Goal: Task Accomplishment & Management: Manage account settings

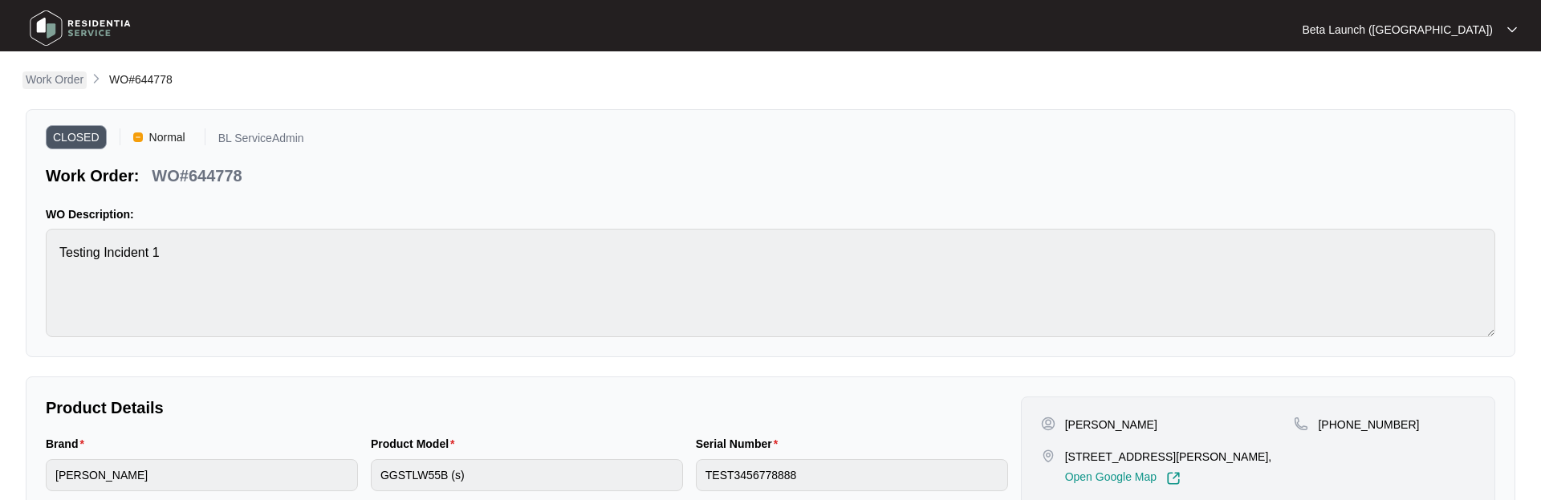
click at [63, 72] on p "Work Order" at bounding box center [55, 79] width 58 height 16
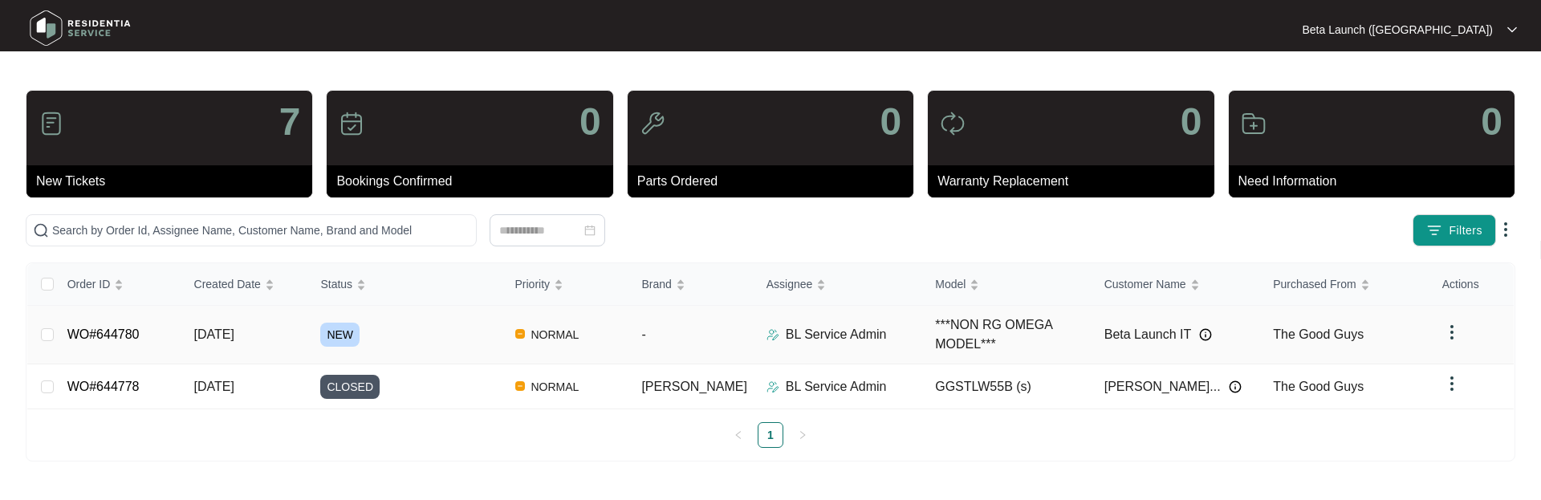
click at [118, 333] on link "WO#644780" at bounding box center [103, 335] width 72 height 14
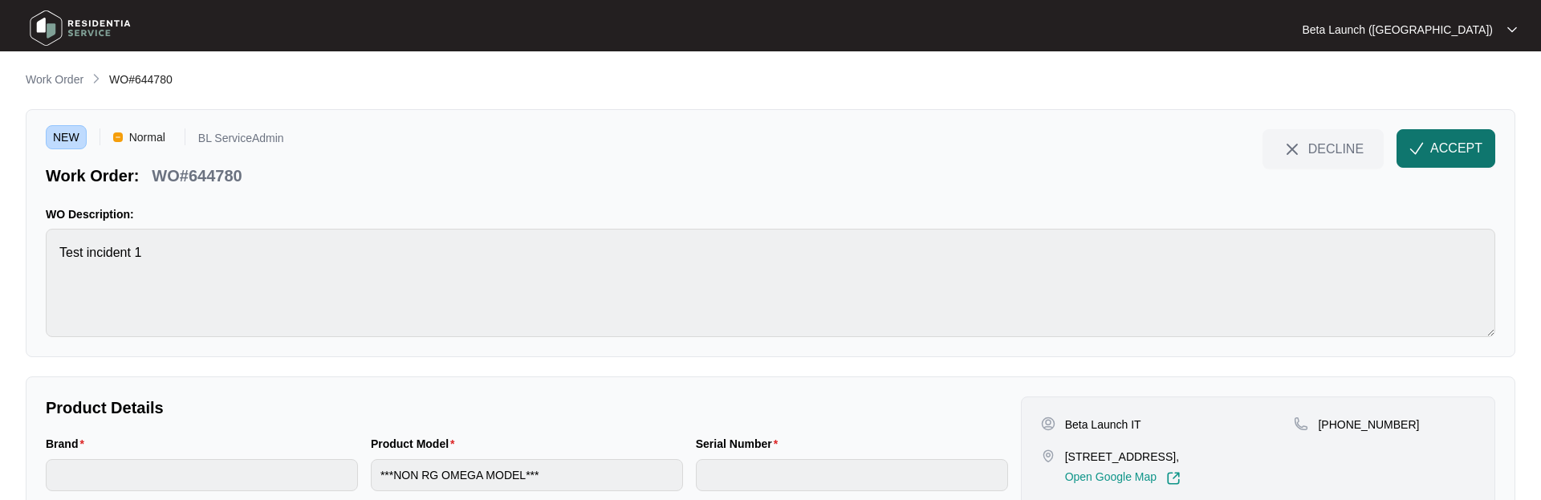
click at [1459, 146] on span "ACCEPT" at bounding box center [1456, 148] width 52 height 19
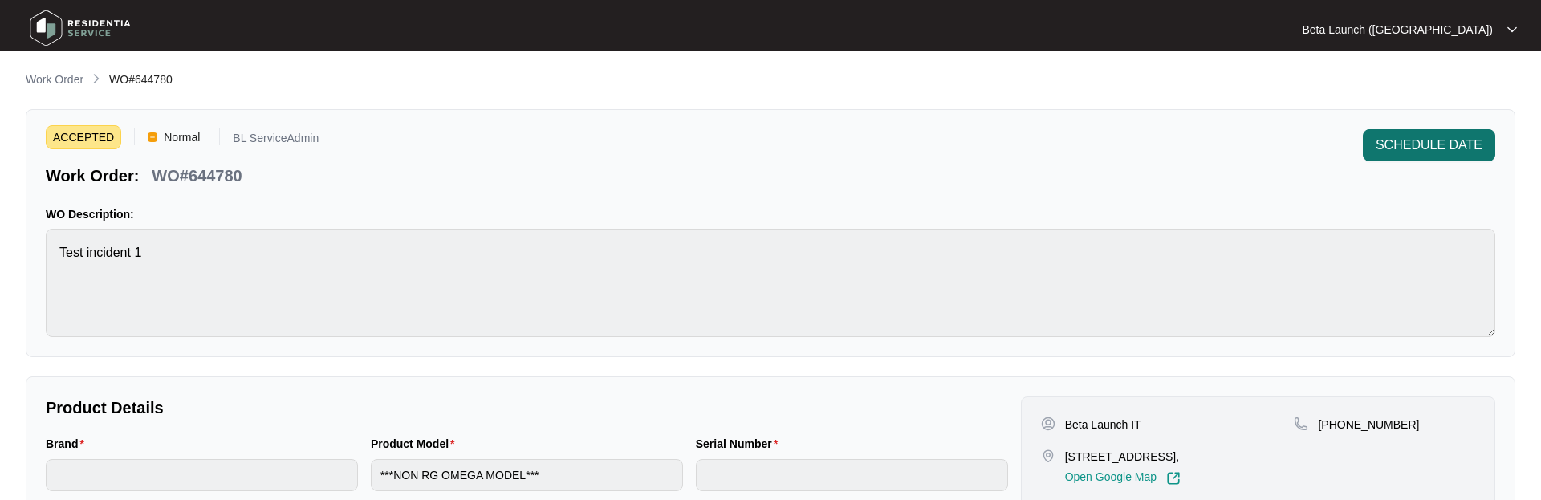
click at [1434, 149] on span "SCHEDULE DATE" at bounding box center [1429, 145] width 107 height 19
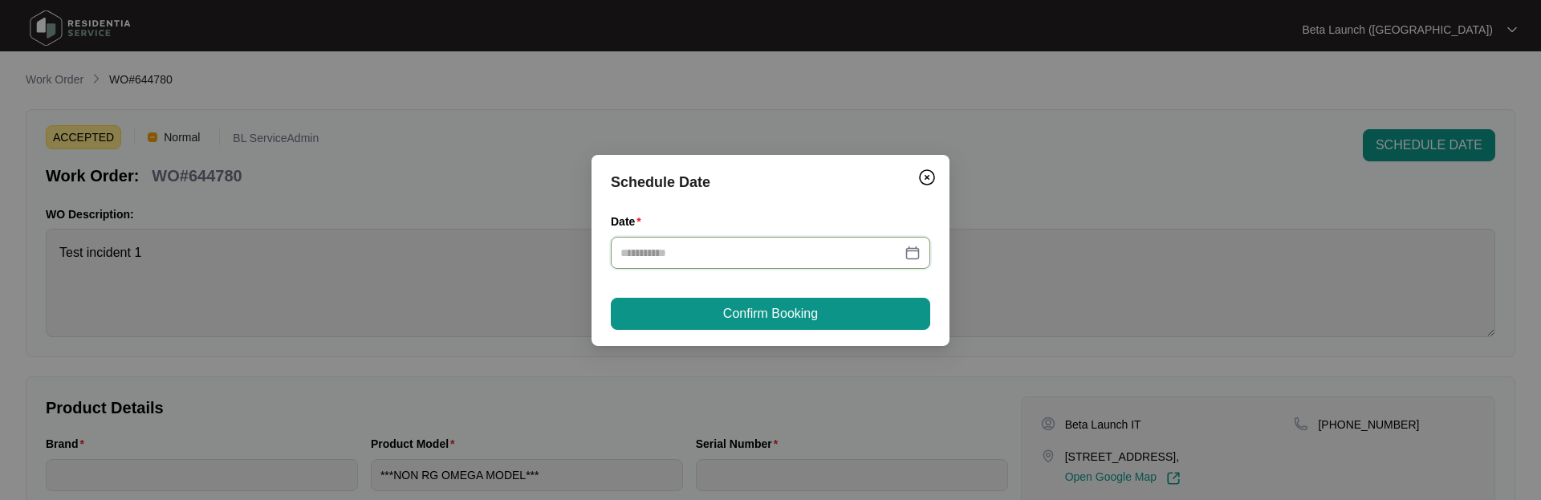
click at [826, 258] on input "Date" at bounding box center [761, 253] width 281 height 18
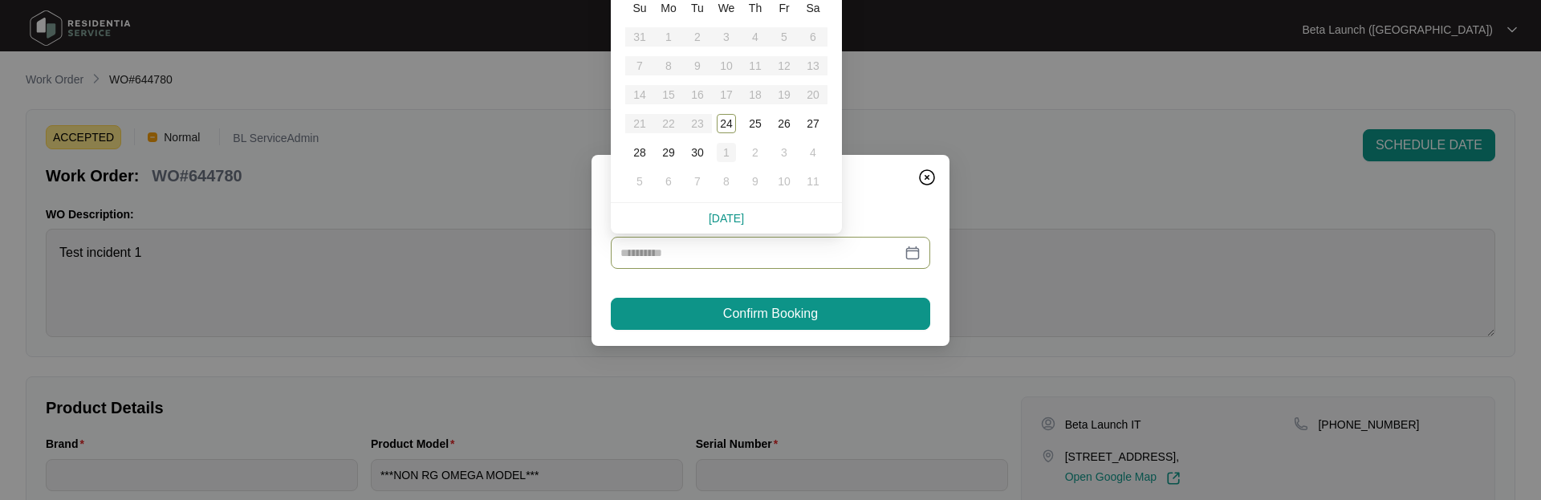
type input "**********"
click at [721, 157] on div "1" at bounding box center [726, 152] width 19 height 19
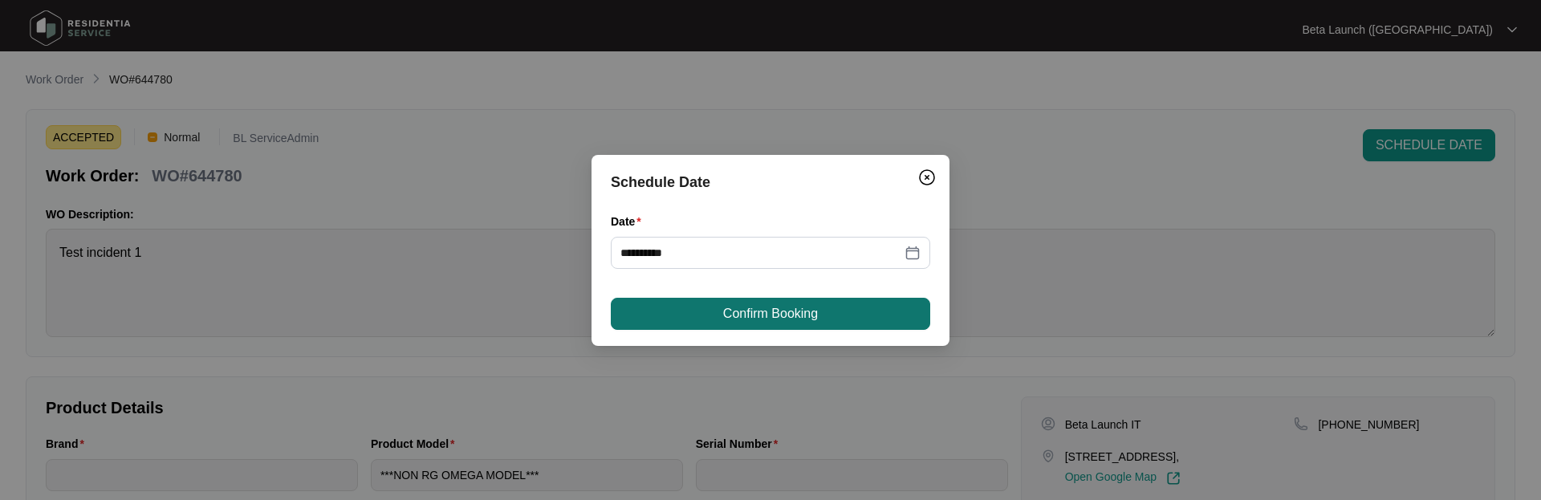
click at [775, 322] on span "Confirm Booking" at bounding box center [770, 313] width 95 height 19
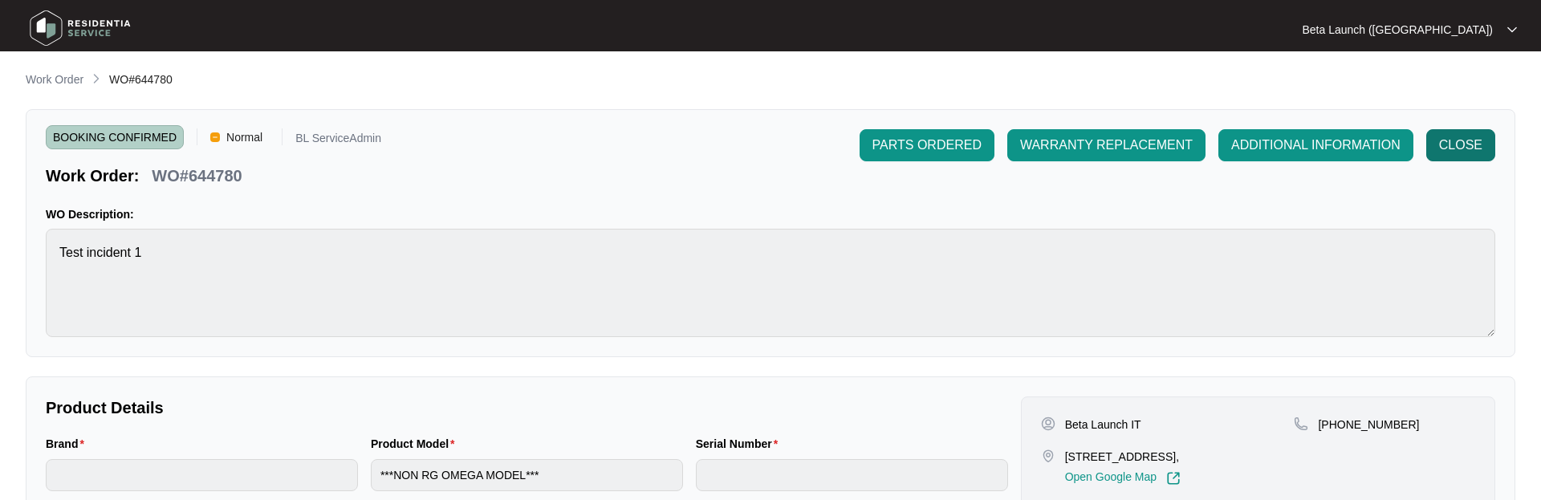
click at [1478, 144] on span "CLOSE" at bounding box center [1460, 145] width 43 height 19
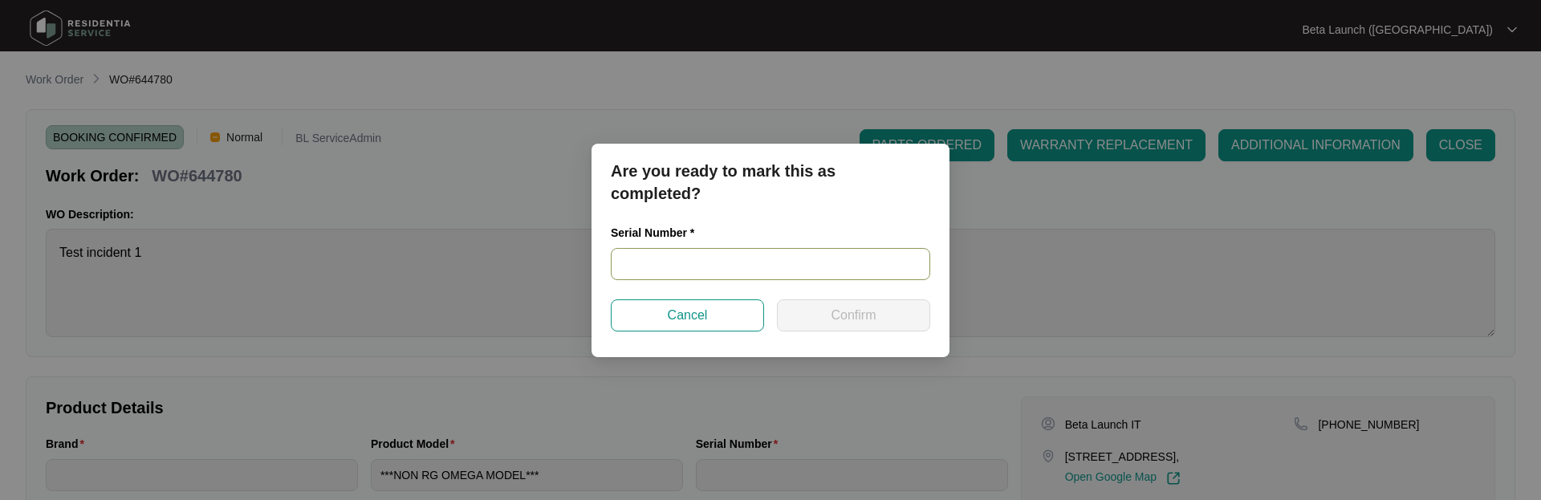
click at [680, 267] on input "text" at bounding box center [770, 264] width 319 height 32
type input "TEST123"
click at [832, 317] on span "Confirm" at bounding box center [853, 315] width 45 height 19
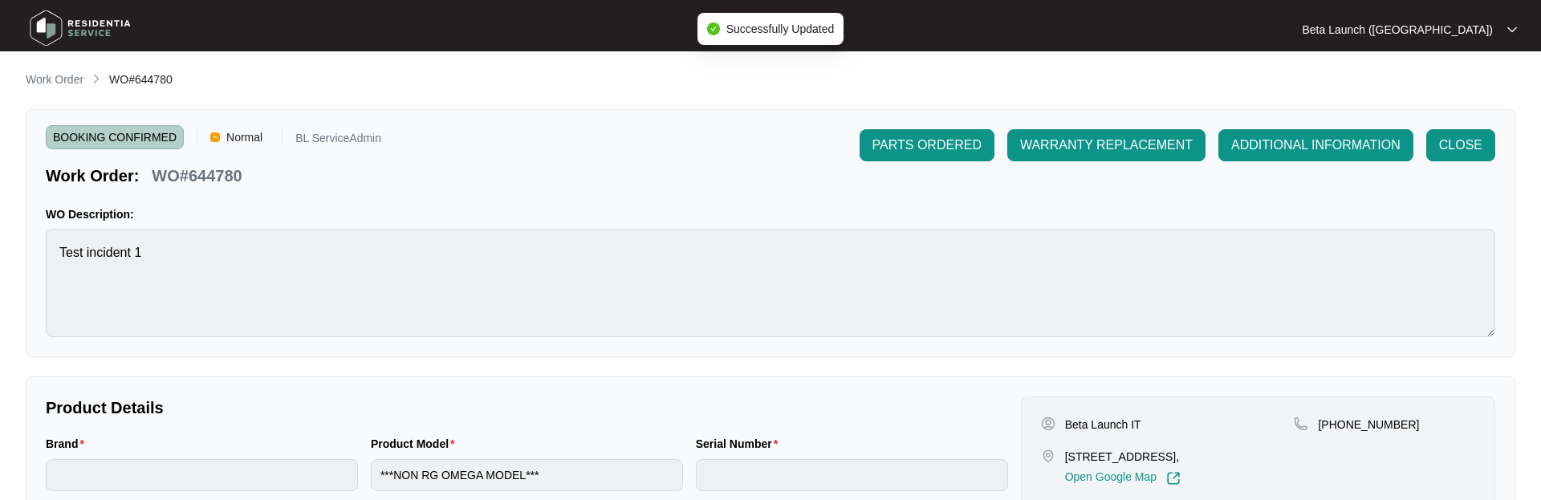
type input "TEST123"
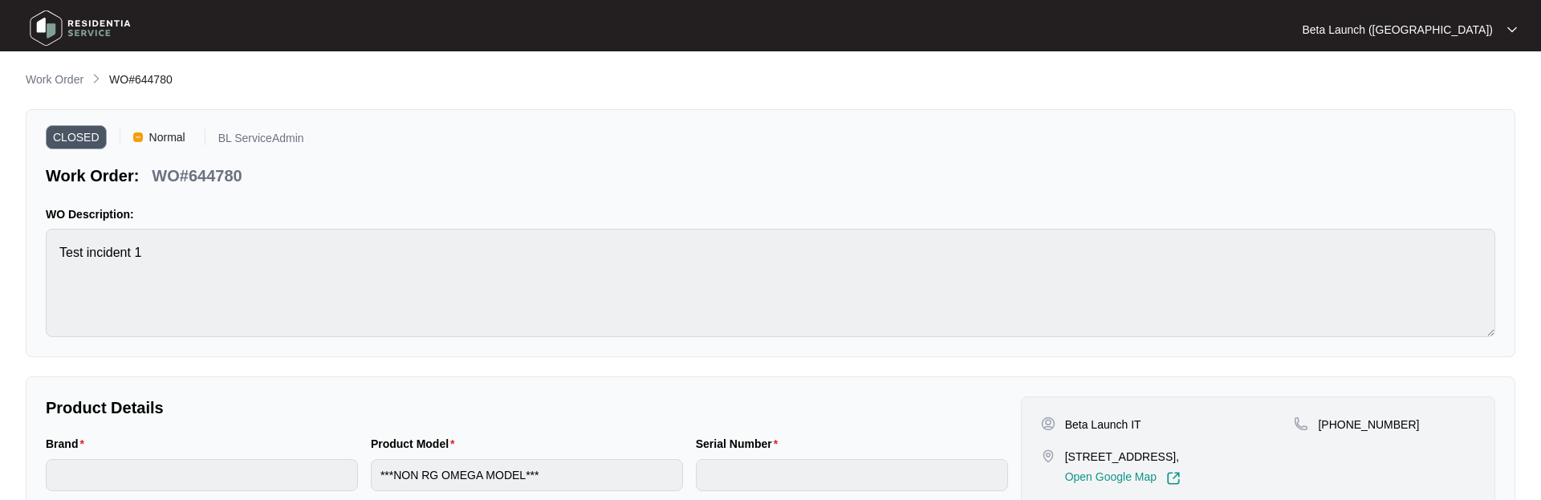
click at [215, 177] on p "WO#644780" at bounding box center [197, 176] width 90 height 22
copy p "644780"
click at [339, 182] on div "CLOSED Normal BL ServiceAdmin Work Order: WO#644780" at bounding box center [771, 158] width 1450 height 58
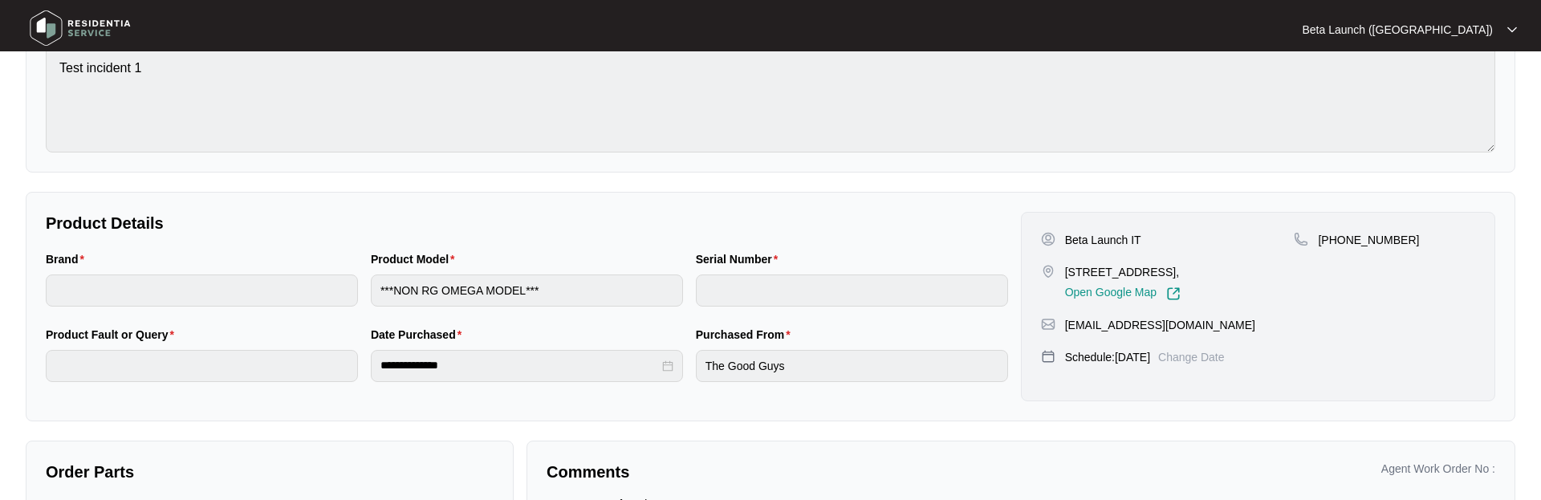
scroll to position [242, 0]
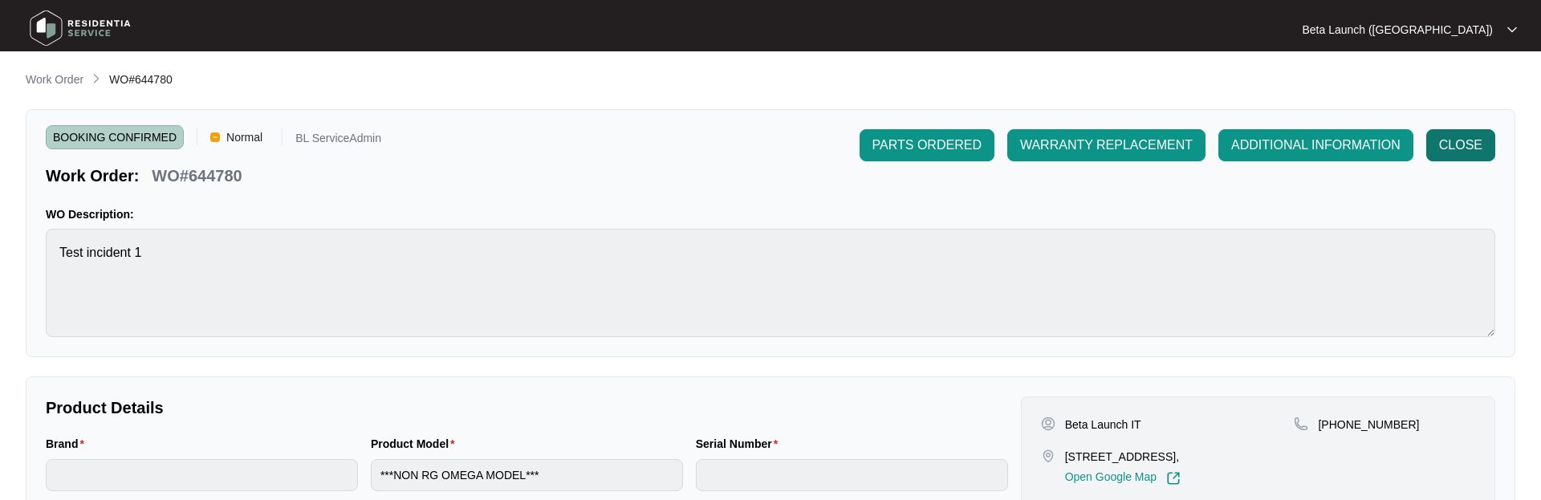
click at [1474, 145] on span "CLOSE" at bounding box center [1460, 145] width 43 height 19
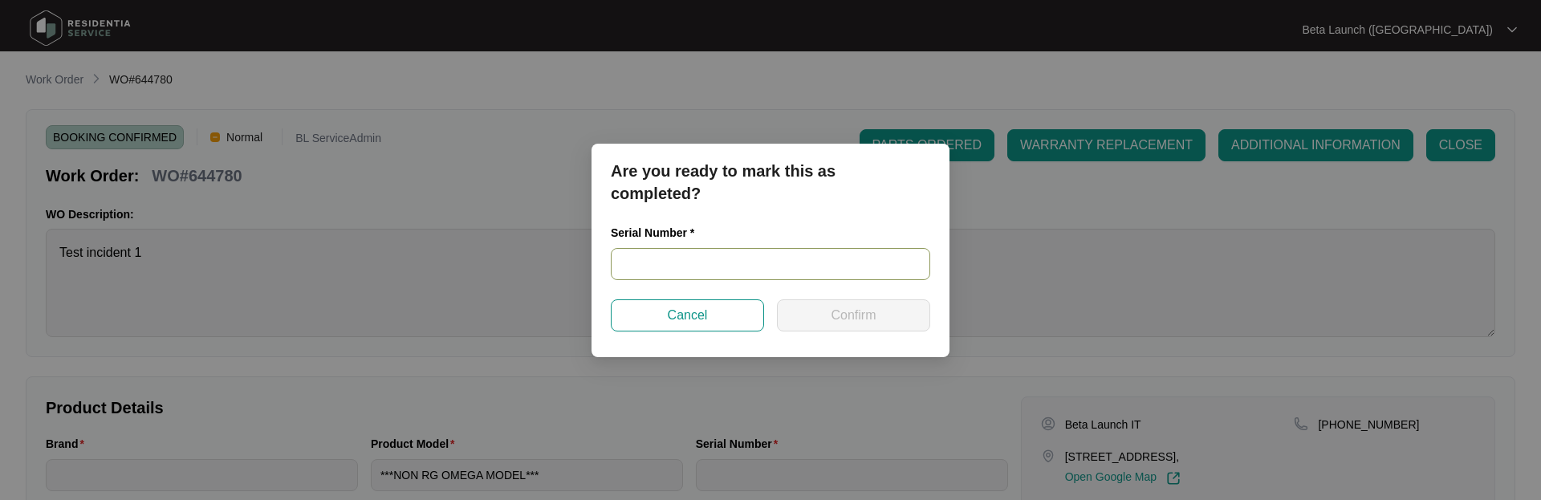
click at [718, 266] on input "text" at bounding box center [770, 264] width 319 height 32
type input "Test123"
click at [848, 311] on span "Confirm" at bounding box center [853, 315] width 45 height 19
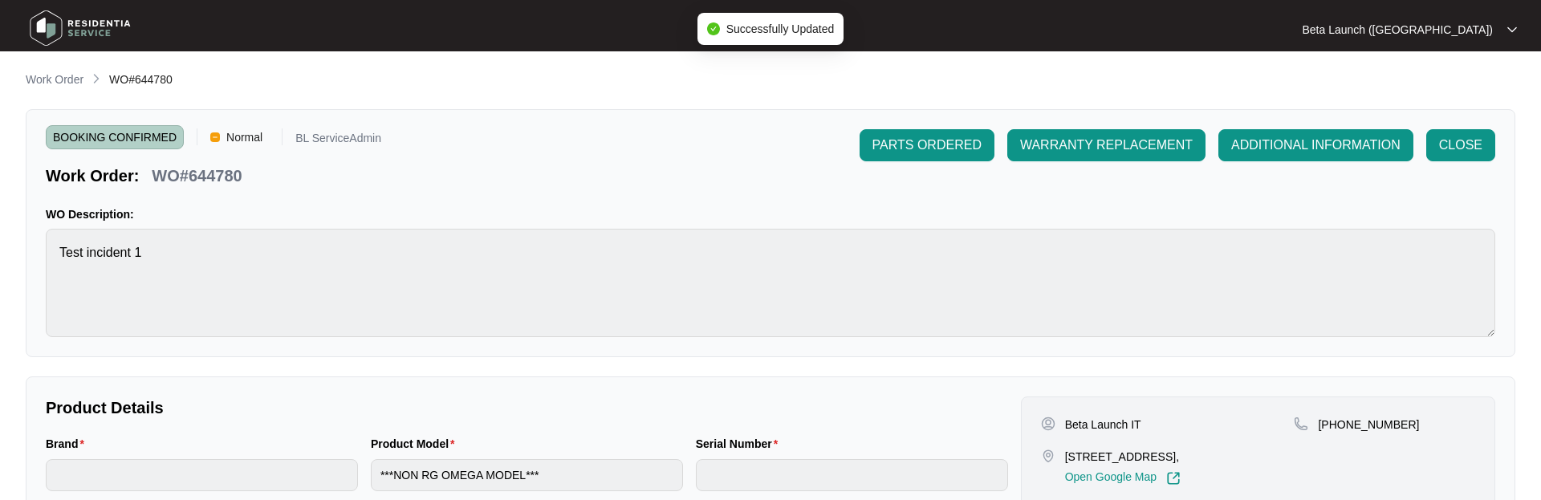
type input "Test123"
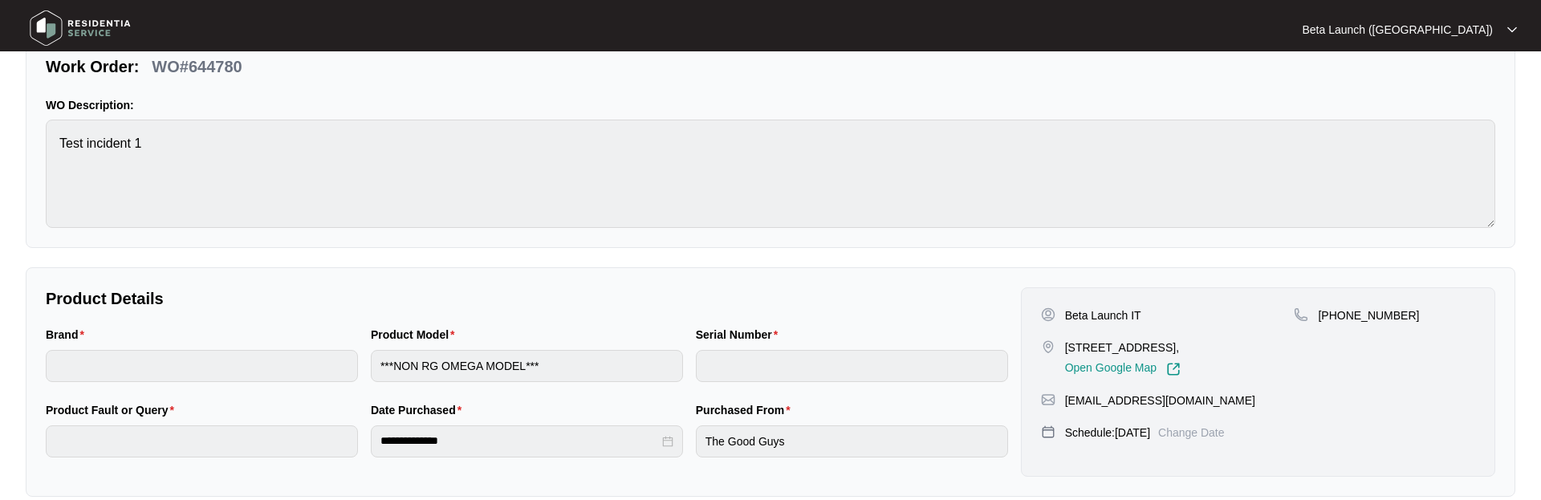
scroll to position [165, 0]
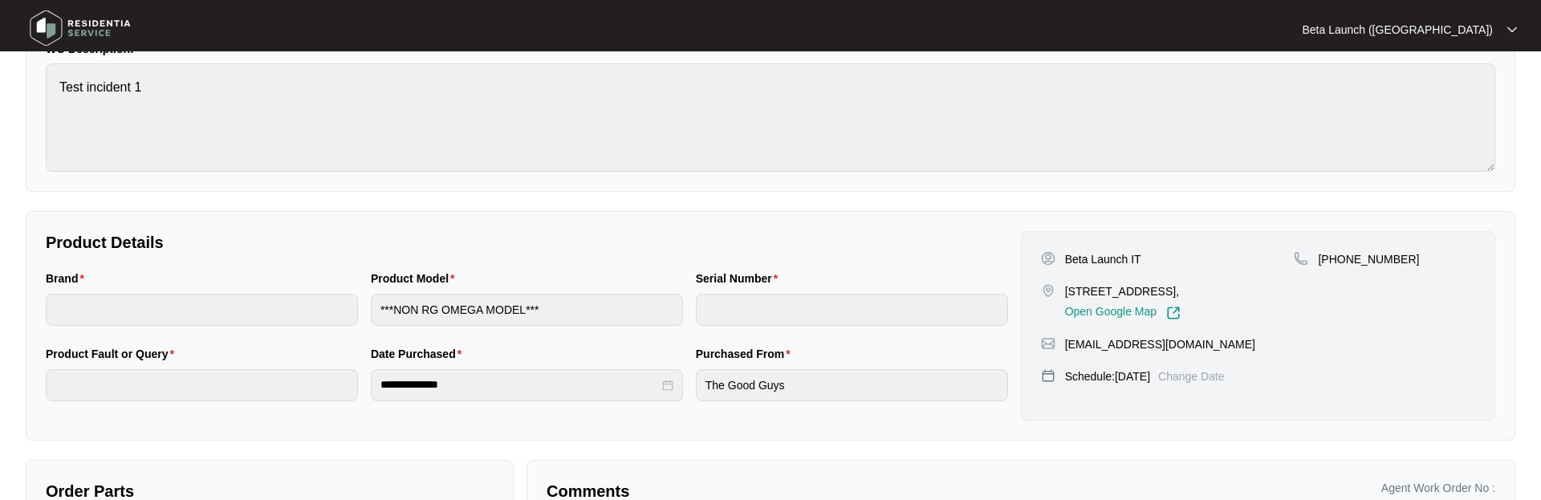
click at [743, 272] on label "Serial Number" at bounding box center [740, 279] width 88 height 16
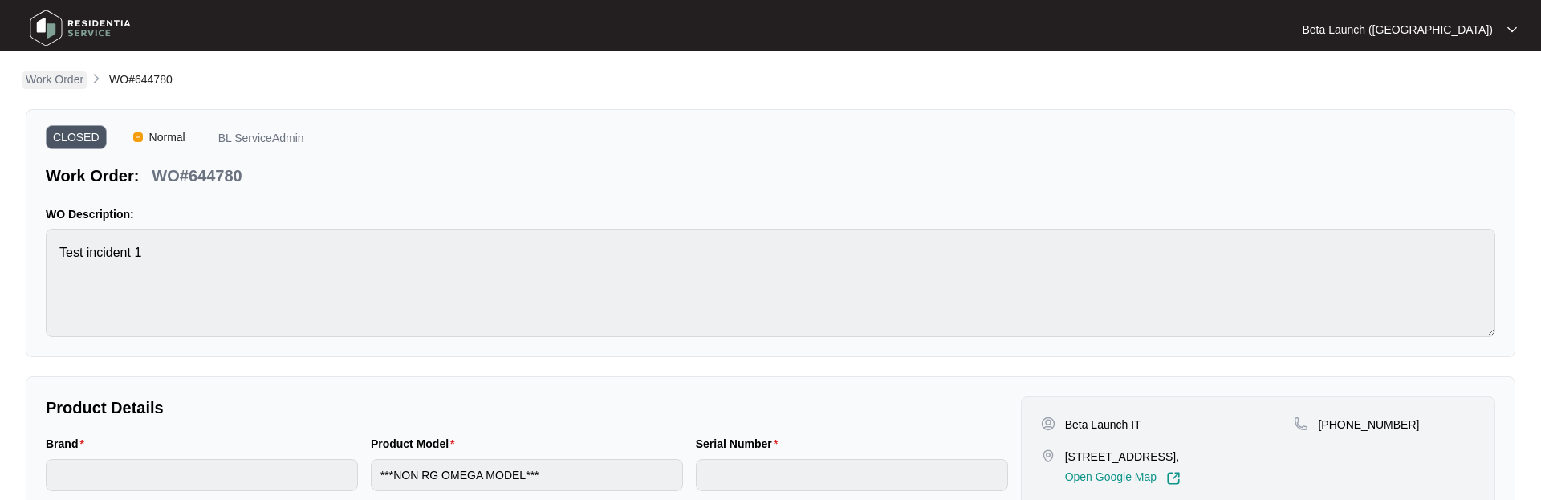
click at [76, 75] on p "Work Order" at bounding box center [55, 79] width 58 height 16
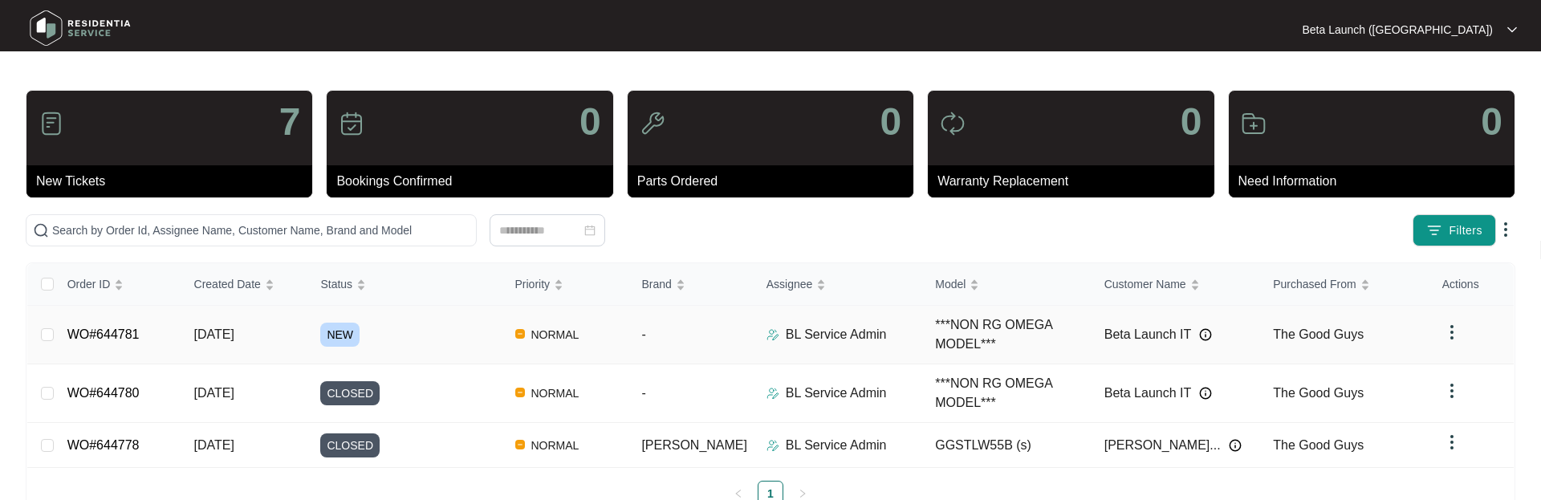
click at [109, 340] on link "WO#644781" at bounding box center [103, 335] width 72 height 14
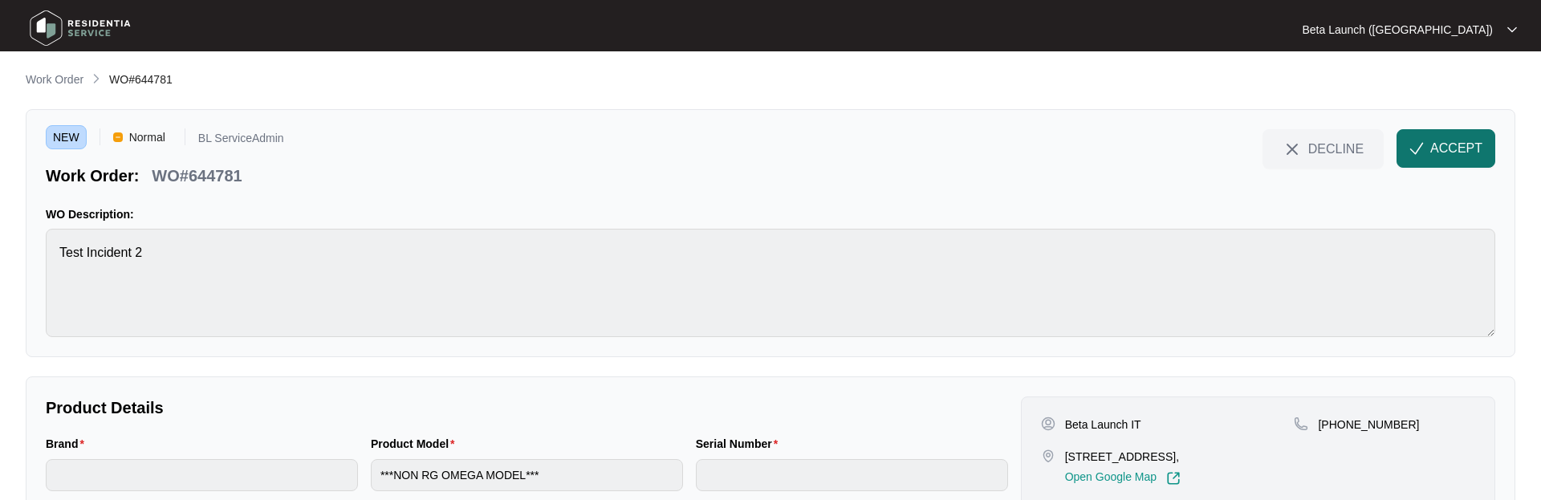
click at [1463, 148] on span "ACCEPT" at bounding box center [1456, 148] width 52 height 19
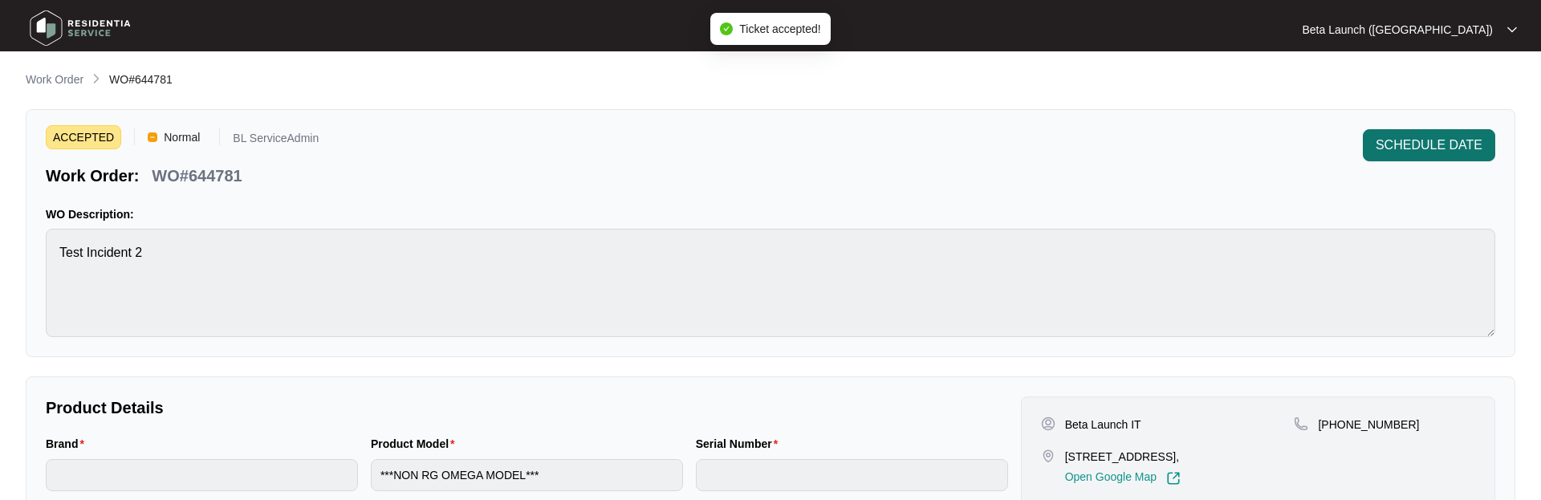
click at [1427, 155] on button "SCHEDULE DATE" at bounding box center [1429, 145] width 132 height 32
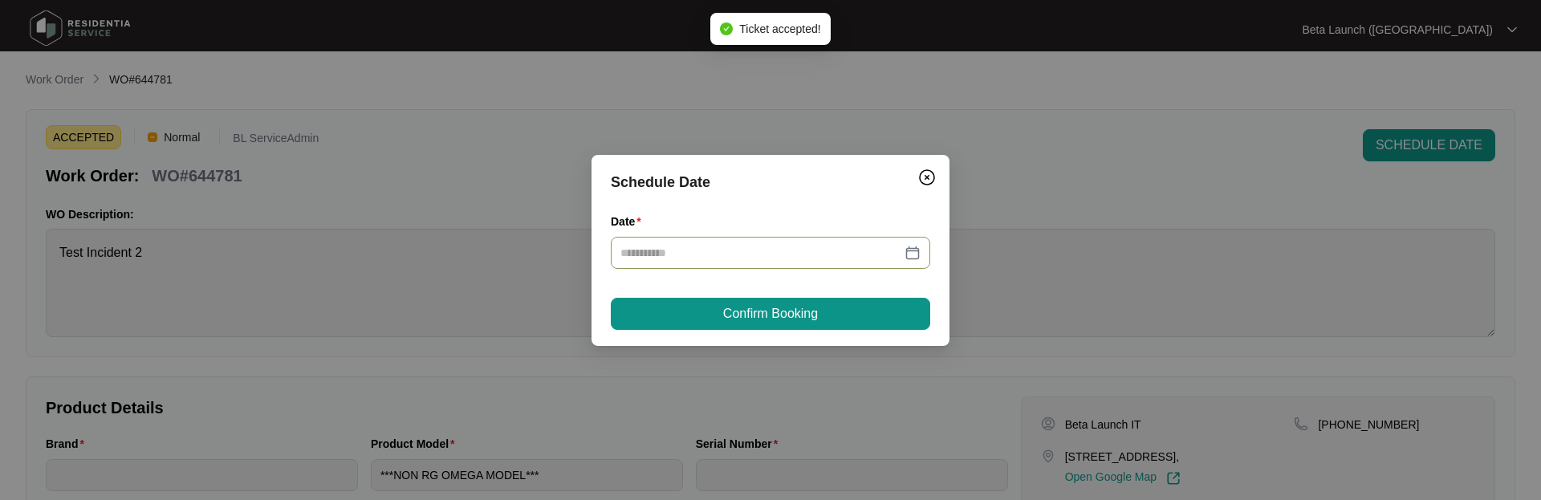
click at [918, 256] on div at bounding box center [771, 253] width 300 height 18
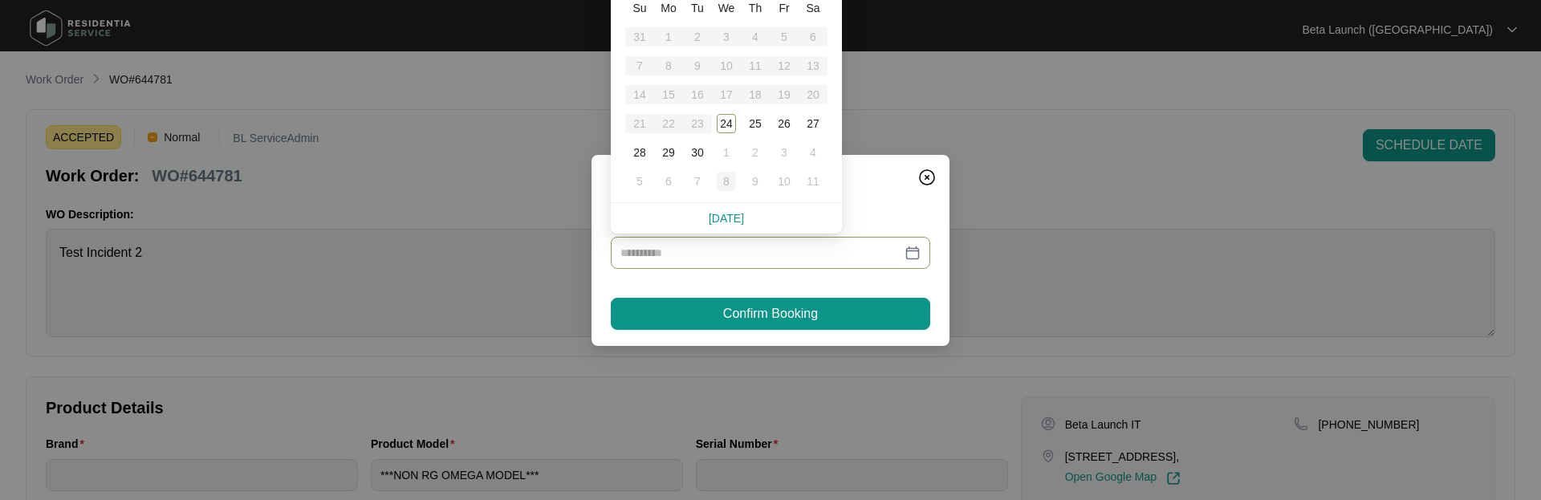
type input "**********"
click at [726, 176] on div "8" at bounding box center [726, 181] width 19 height 19
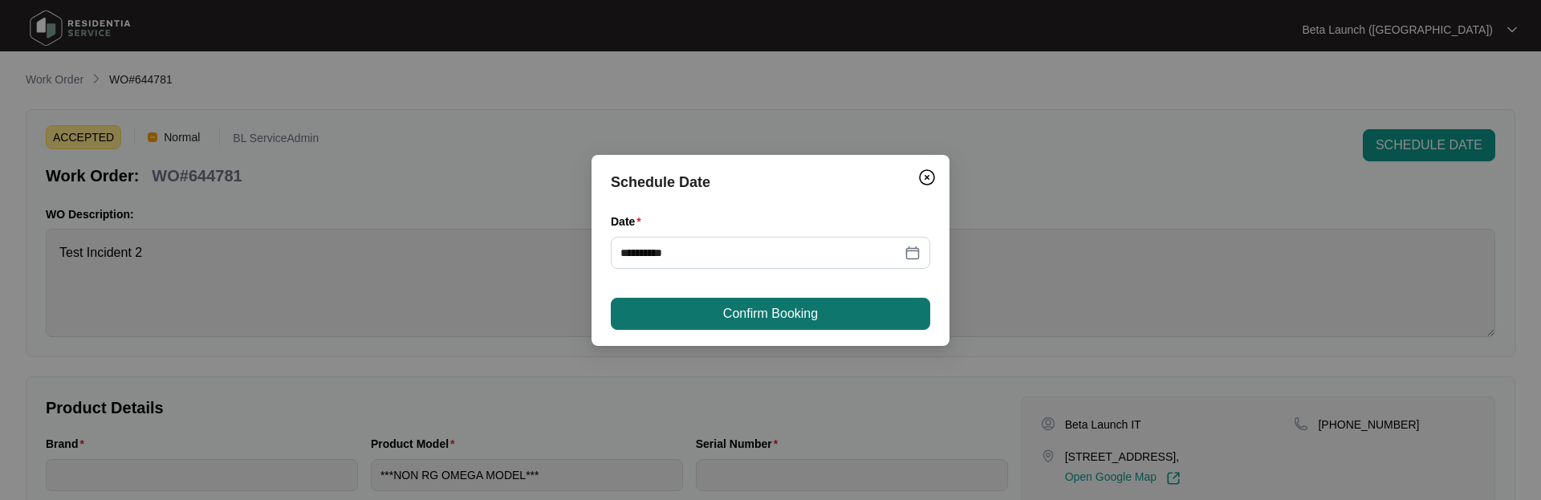
click at [739, 308] on span "Confirm Booking" at bounding box center [770, 313] width 95 height 19
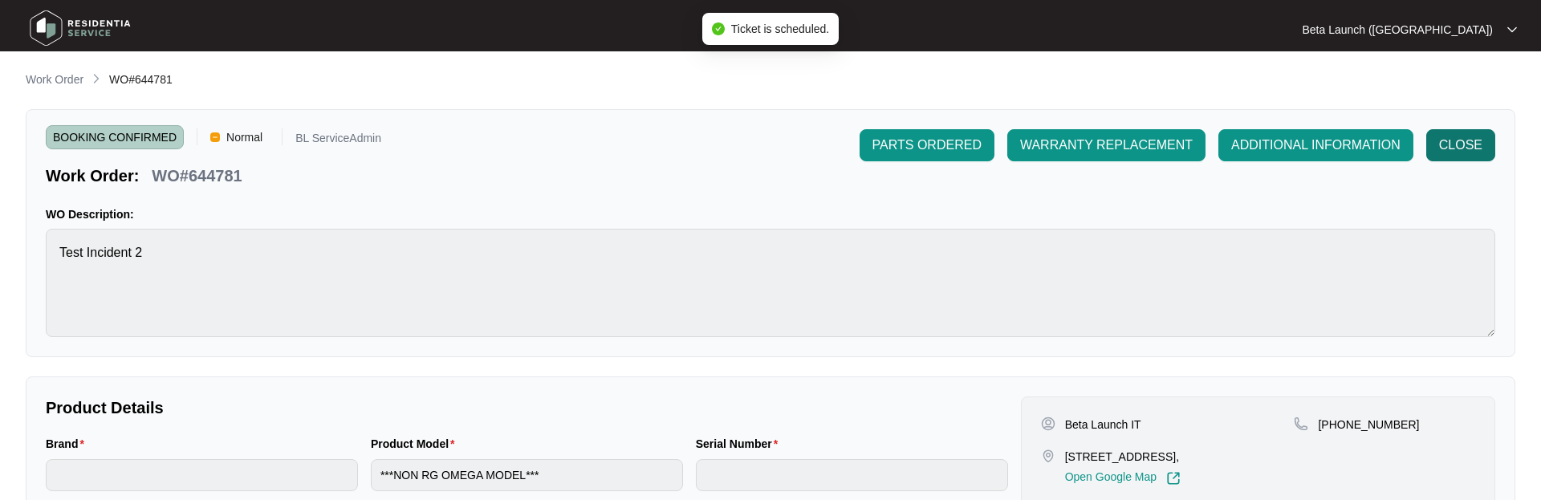
click at [1459, 139] on span "CLOSE" at bounding box center [1460, 145] width 43 height 19
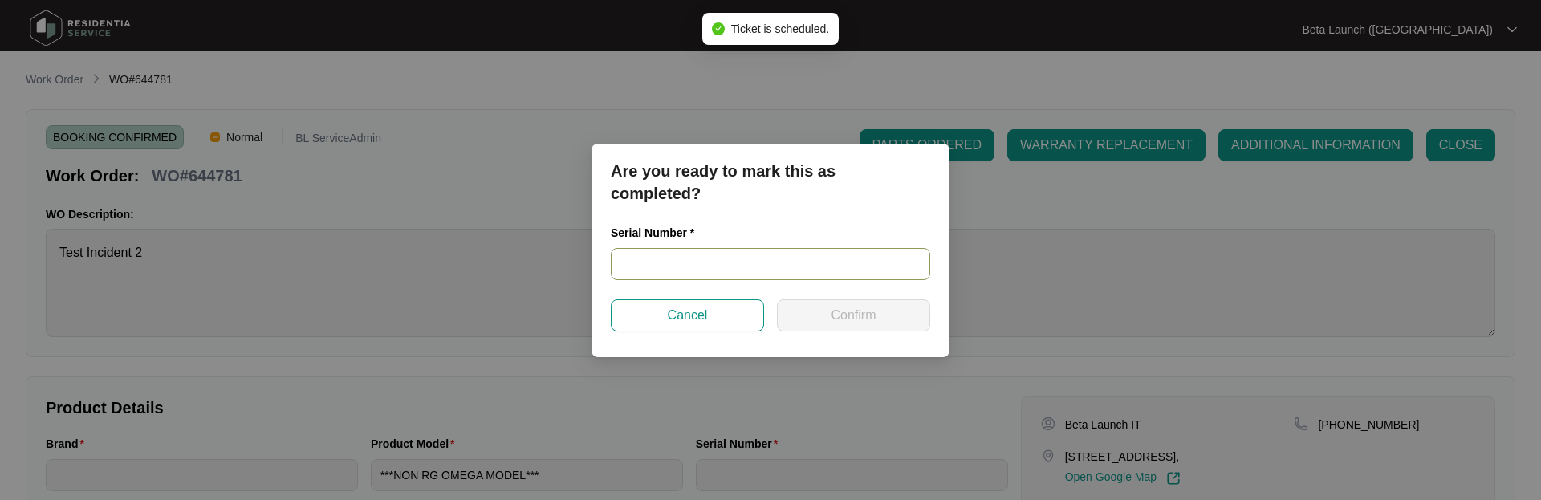
click at [688, 255] on input "text" at bounding box center [770, 264] width 319 height 32
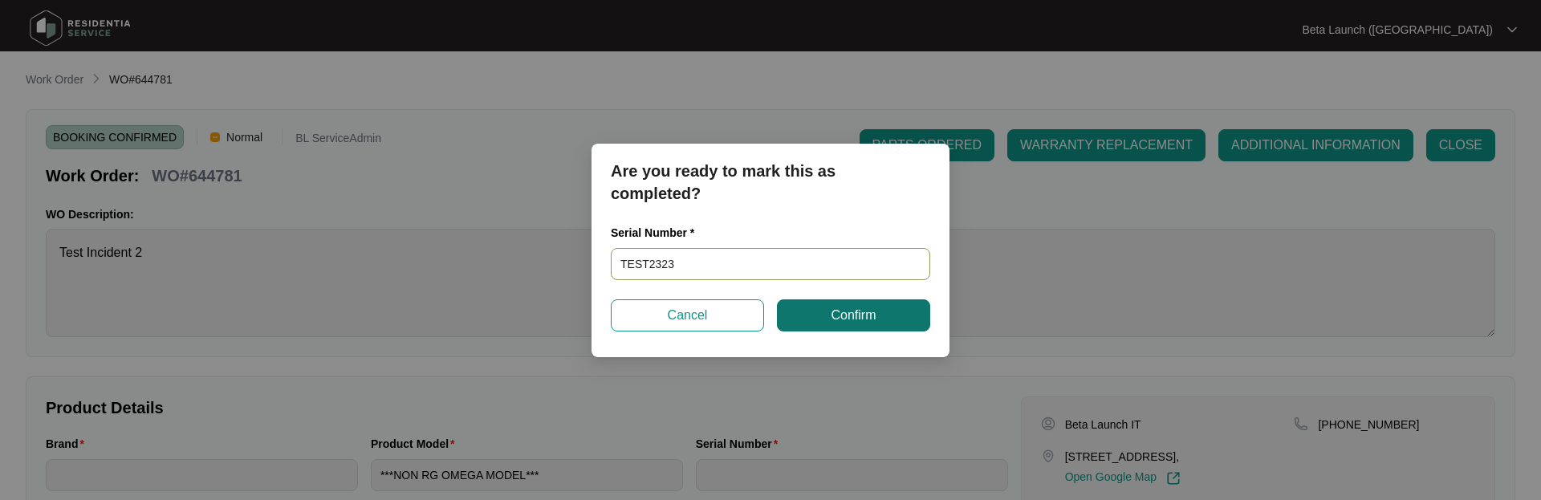
type input "TEST2323"
click at [876, 312] on span "Confirm" at bounding box center [853, 315] width 45 height 19
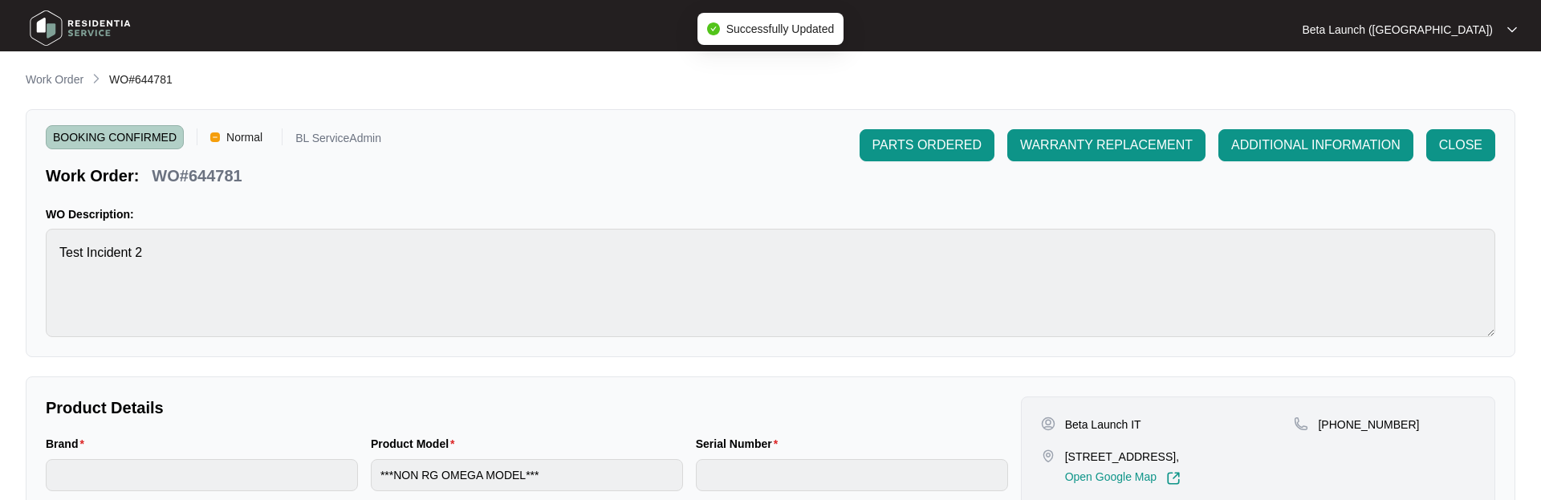
type input "TEST2323"
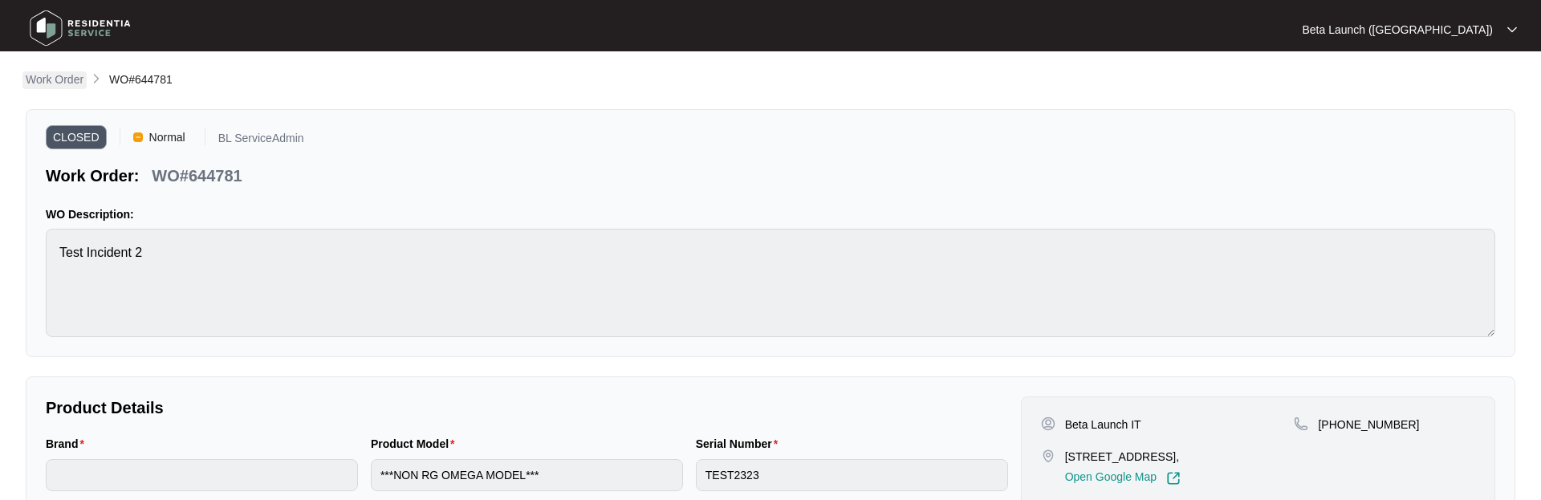
click at [71, 83] on p "Work Order" at bounding box center [55, 79] width 58 height 16
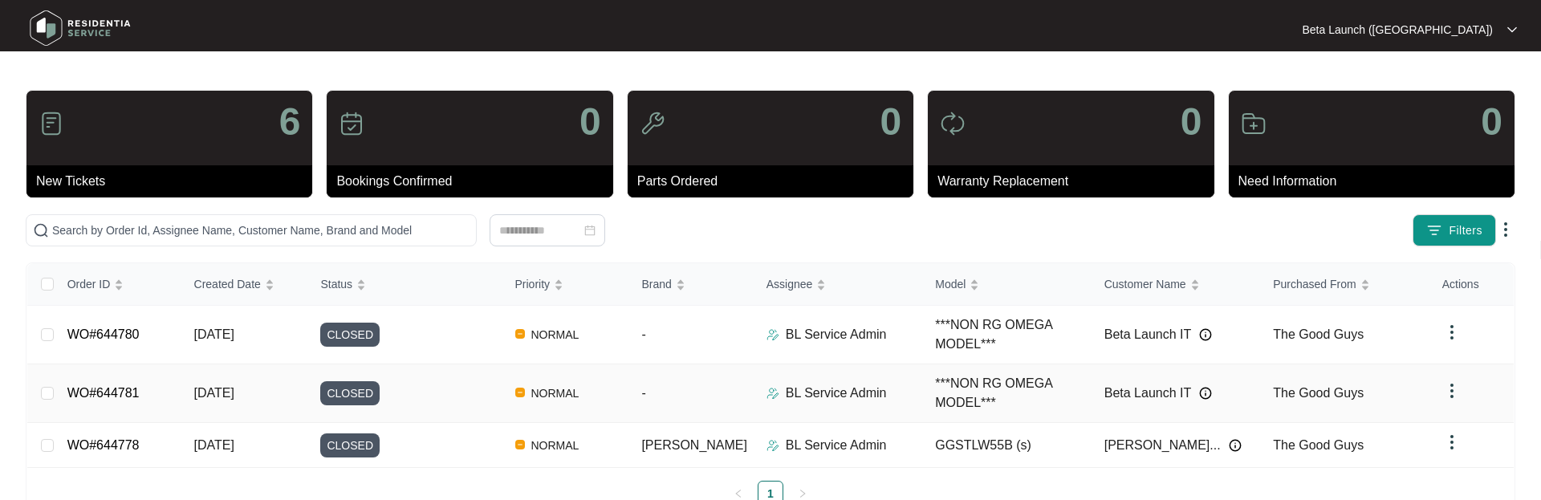
scroll to position [45, 0]
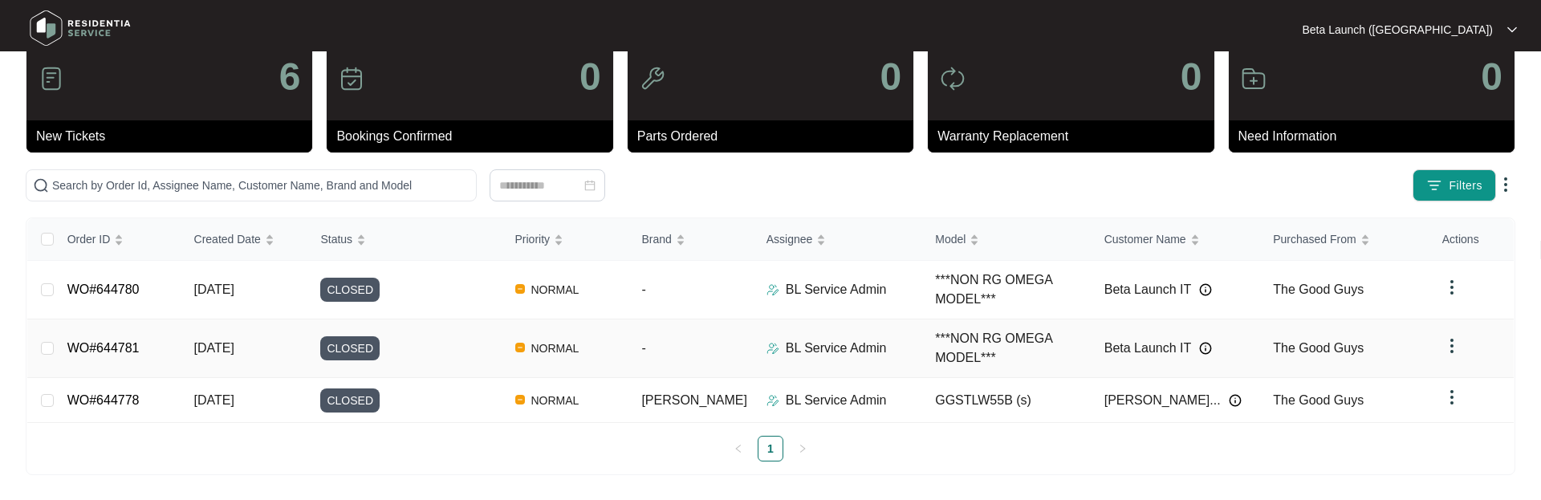
click at [124, 349] on link "WO#644781" at bounding box center [103, 348] width 72 height 14
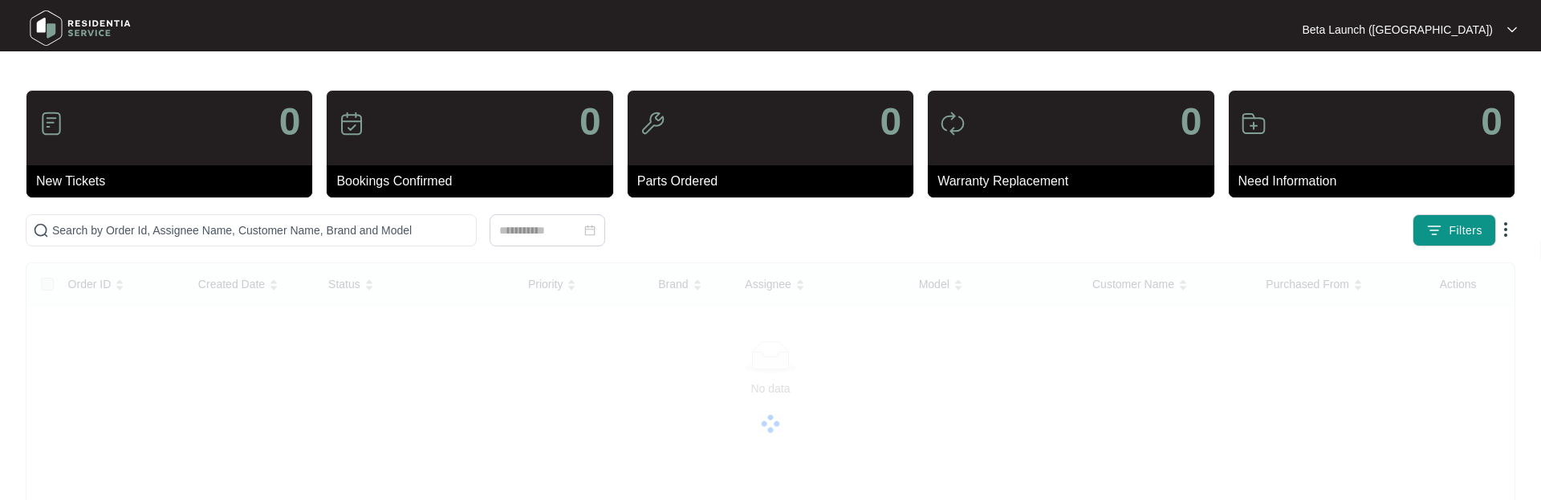
scroll to position [10, 0]
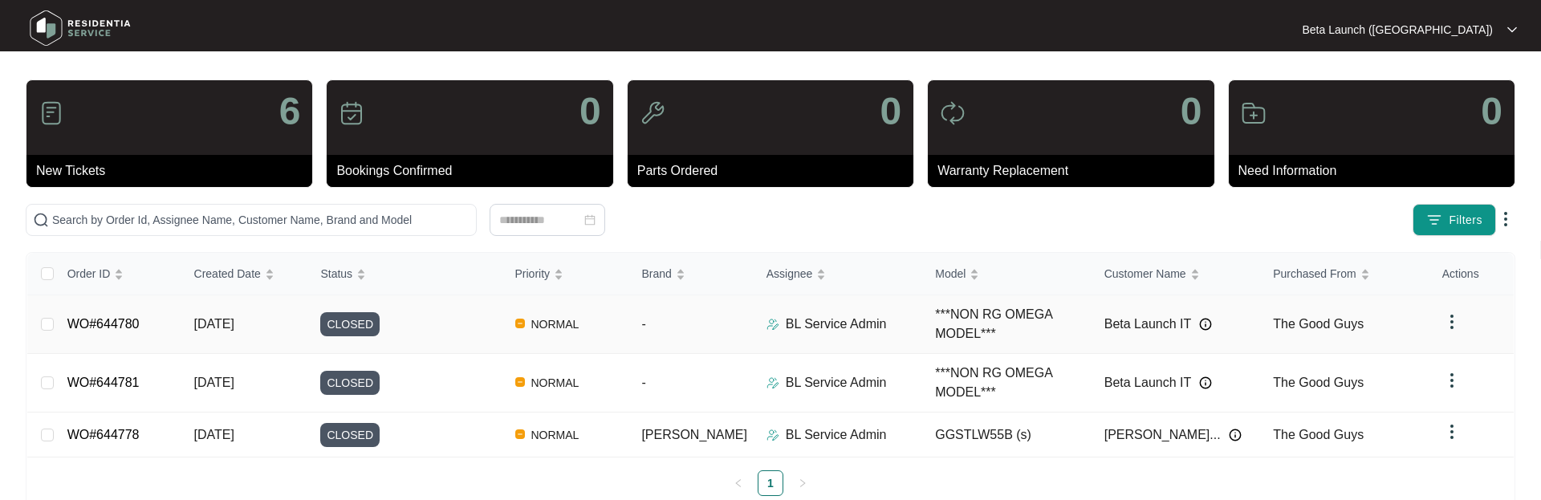
click at [121, 322] on link "WO#644780" at bounding box center [103, 324] width 72 height 14
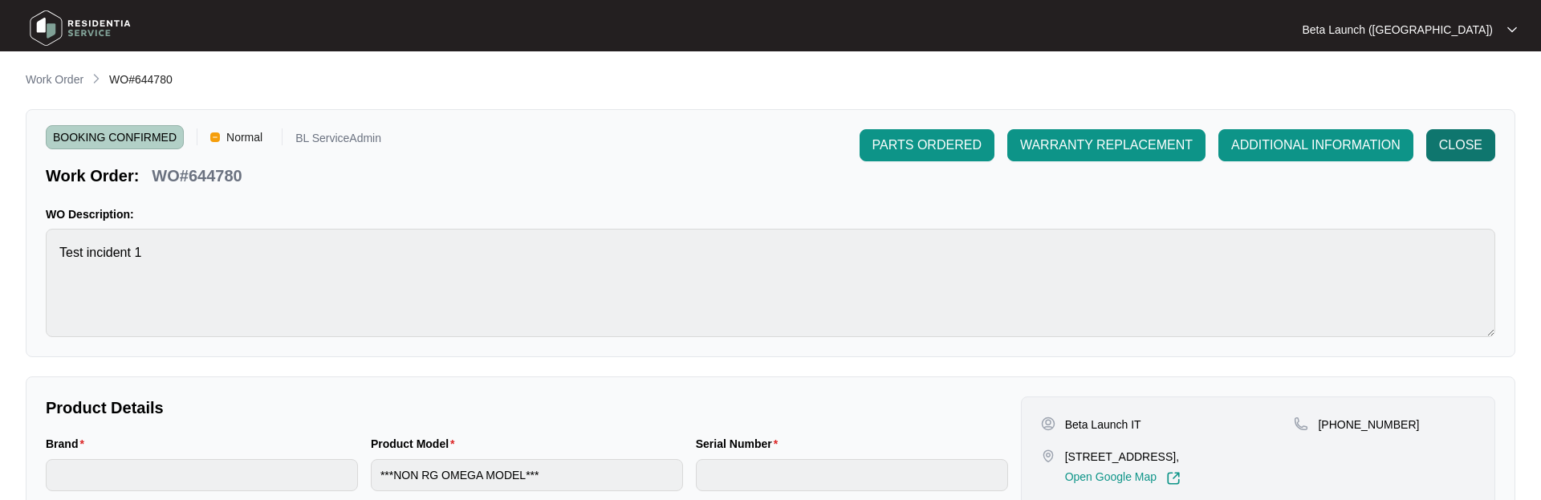
click at [1450, 142] on span "CLOSE" at bounding box center [1460, 145] width 43 height 19
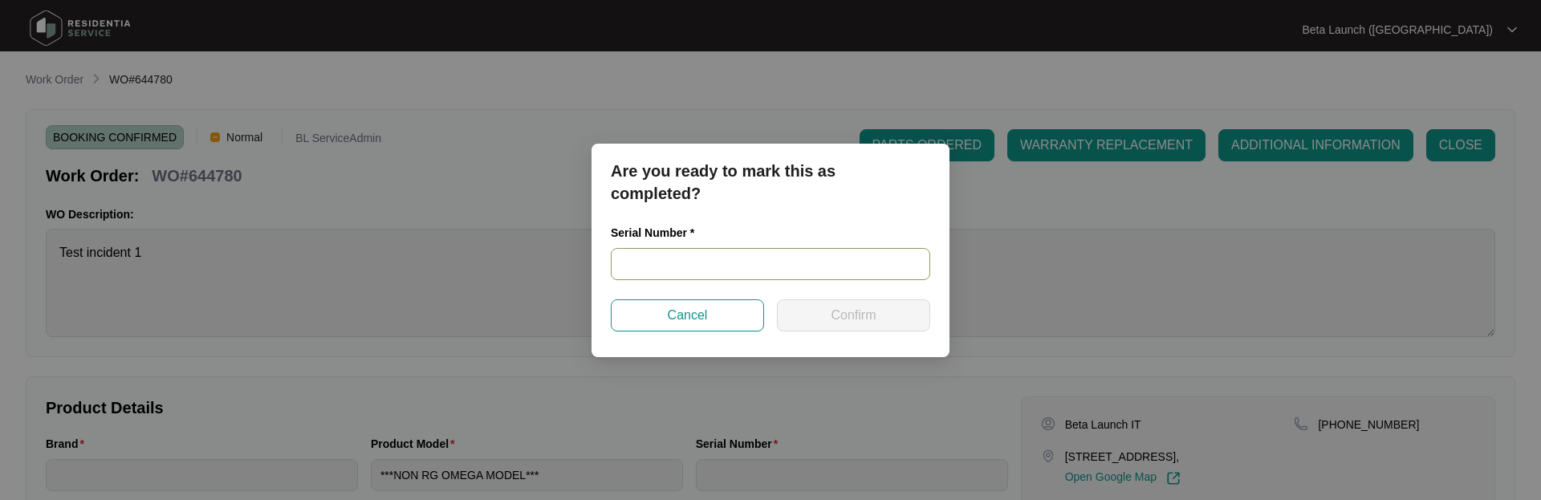
click at [690, 258] on input "text" at bounding box center [770, 264] width 319 height 32
type input "TJKH546578"
click at [836, 324] on button "Confirm" at bounding box center [853, 315] width 153 height 32
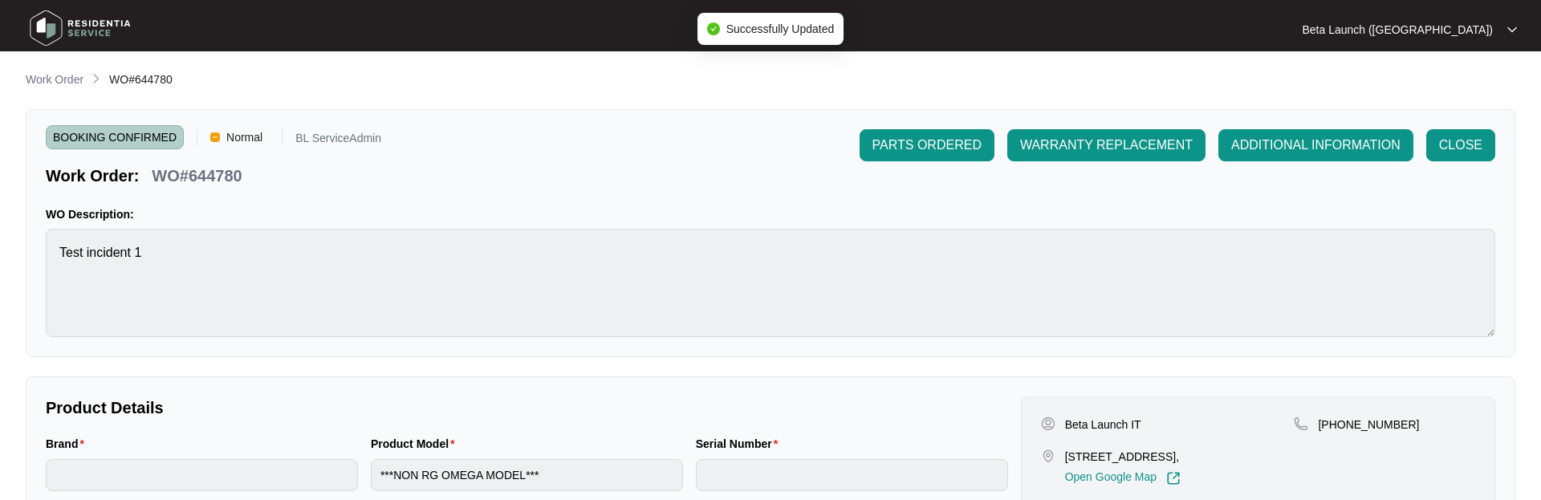
type input "TJKH546578"
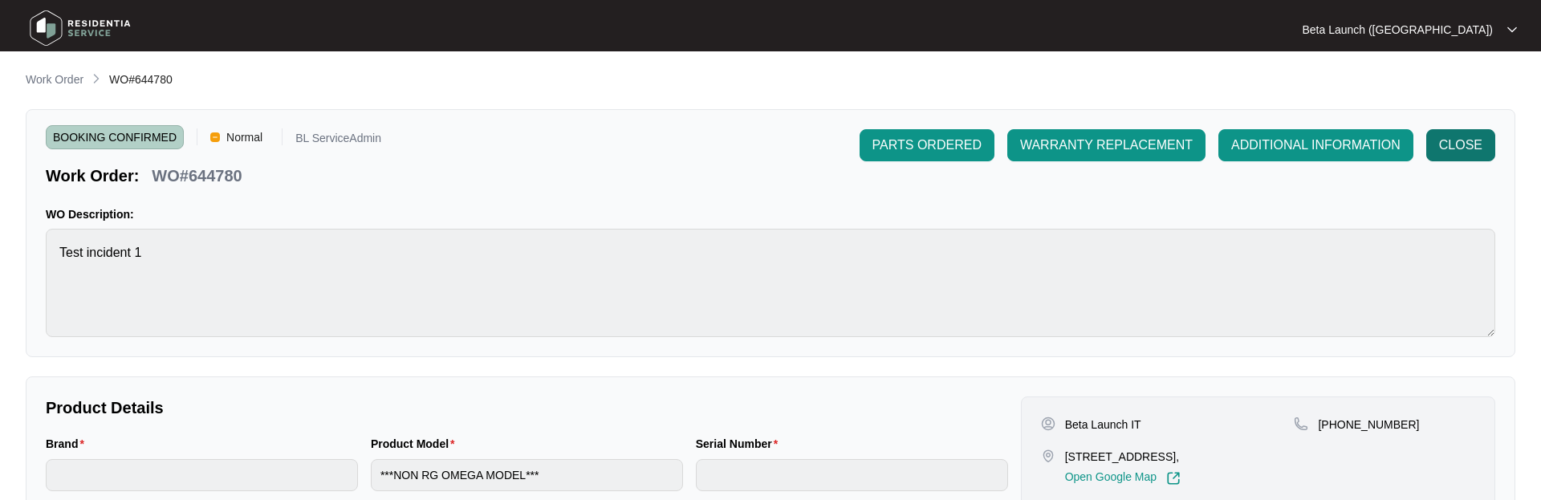
click at [1459, 149] on span "CLOSE" at bounding box center [1460, 145] width 43 height 19
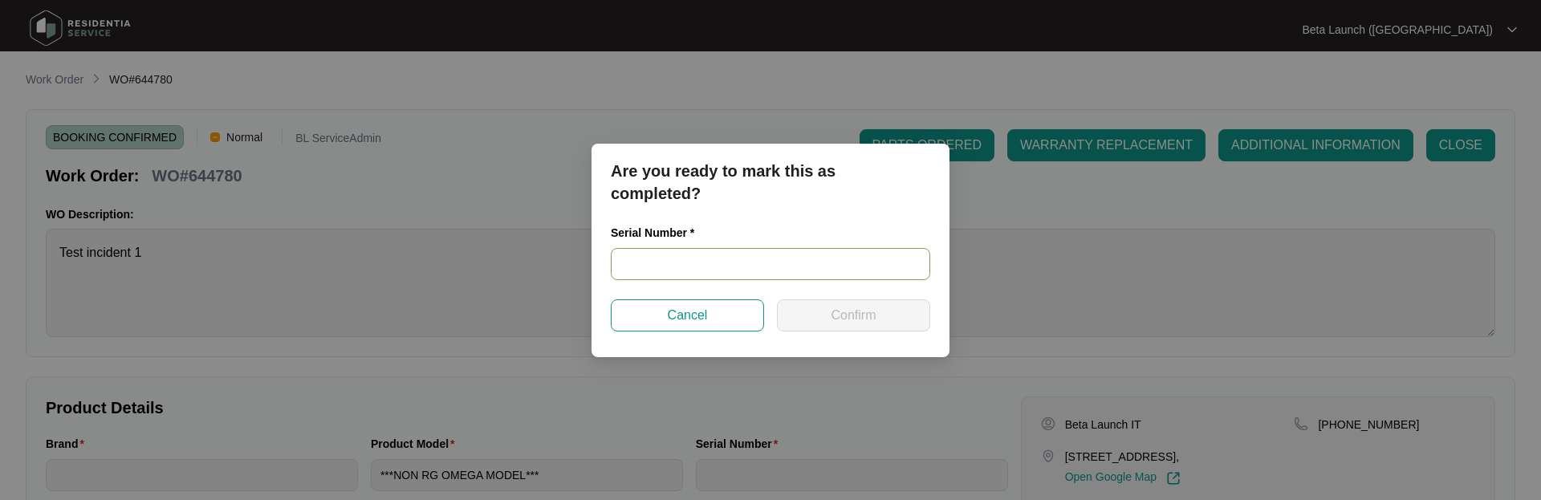
click at [698, 256] on input "text" at bounding box center [770, 264] width 319 height 32
type input "UGJUYIHKB4456"
click at [848, 313] on span "Confirm" at bounding box center [853, 315] width 45 height 19
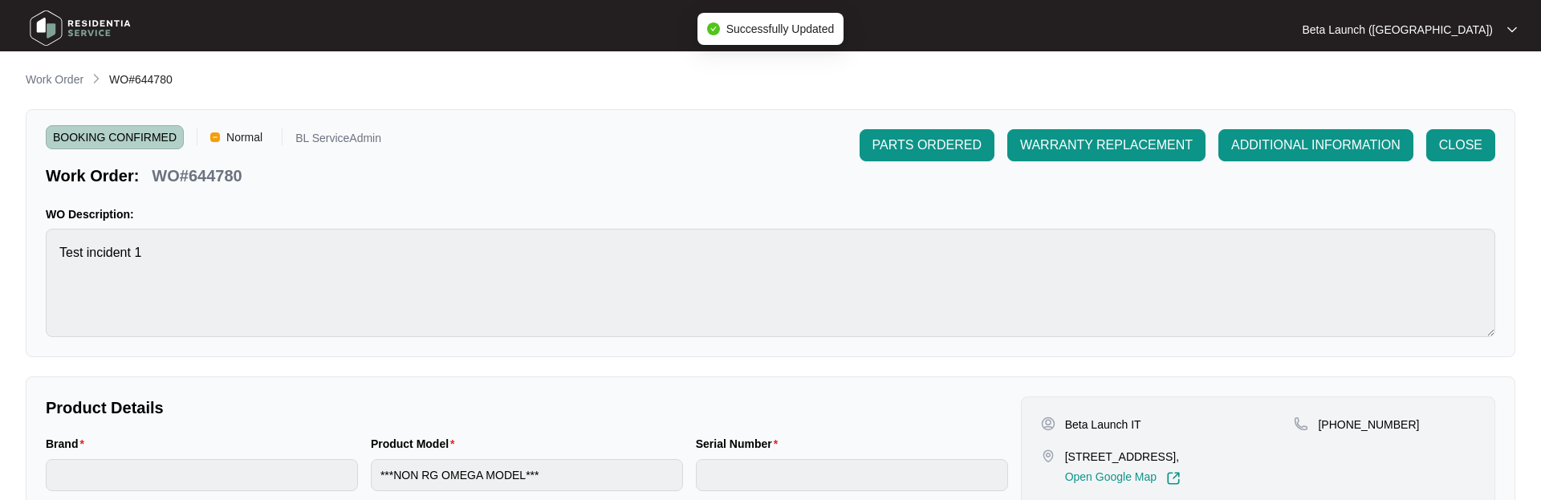
type input "UGJUYIHKB4456"
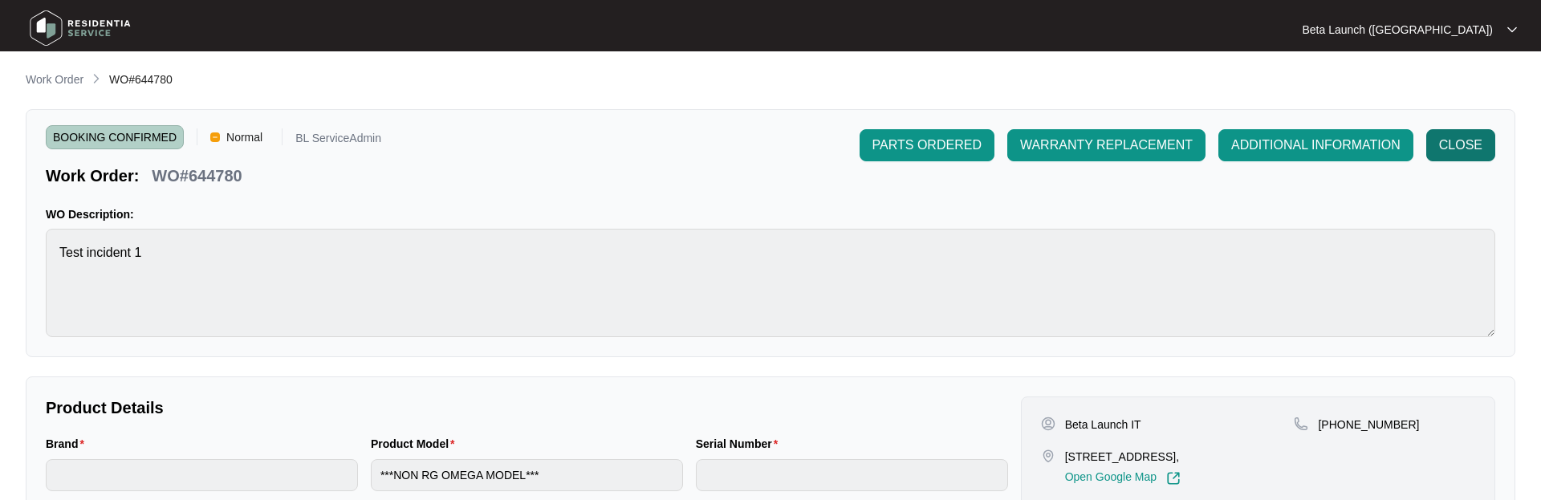
click at [1472, 141] on span "CLOSE" at bounding box center [1460, 145] width 43 height 19
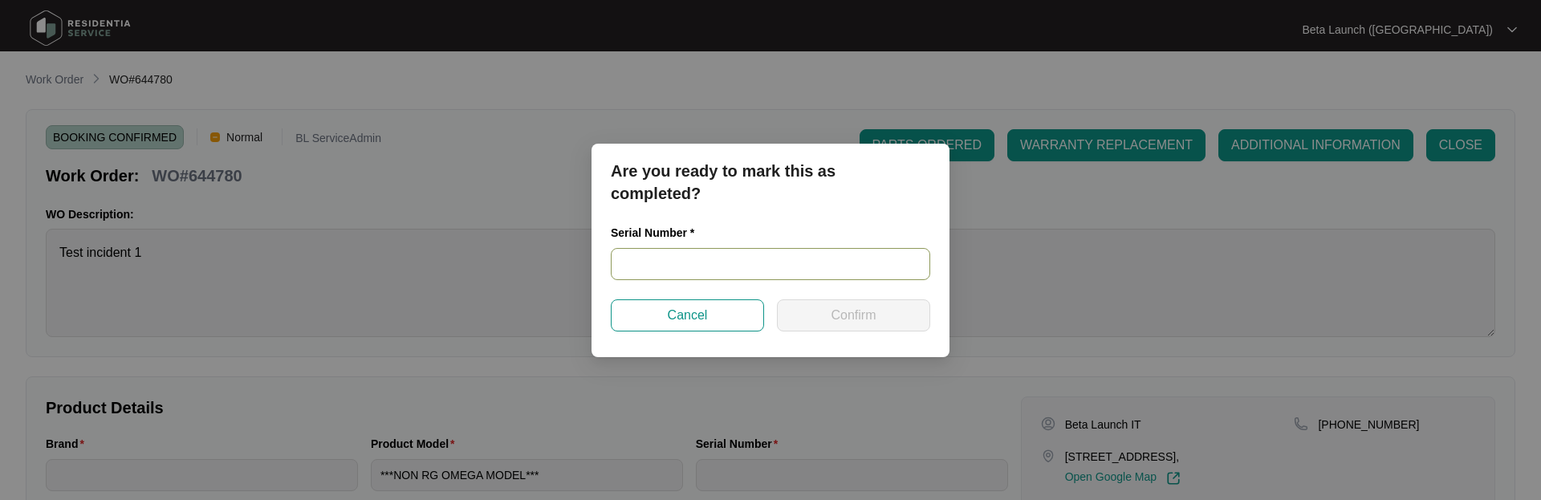
click at [712, 260] on input "text" at bounding box center [770, 264] width 319 height 32
type input "SDSDSD33"
click at [858, 316] on span "Confirm" at bounding box center [853, 315] width 45 height 19
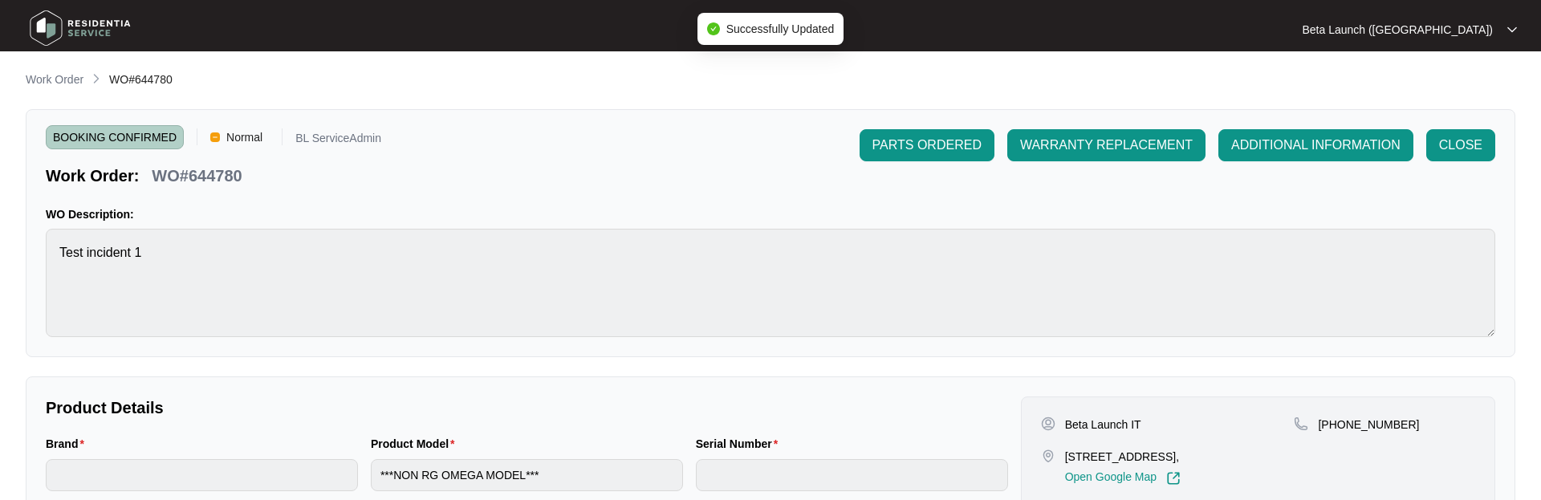
type input "SDSDSD33"
